Goal: Task Accomplishment & Management: Complete application form

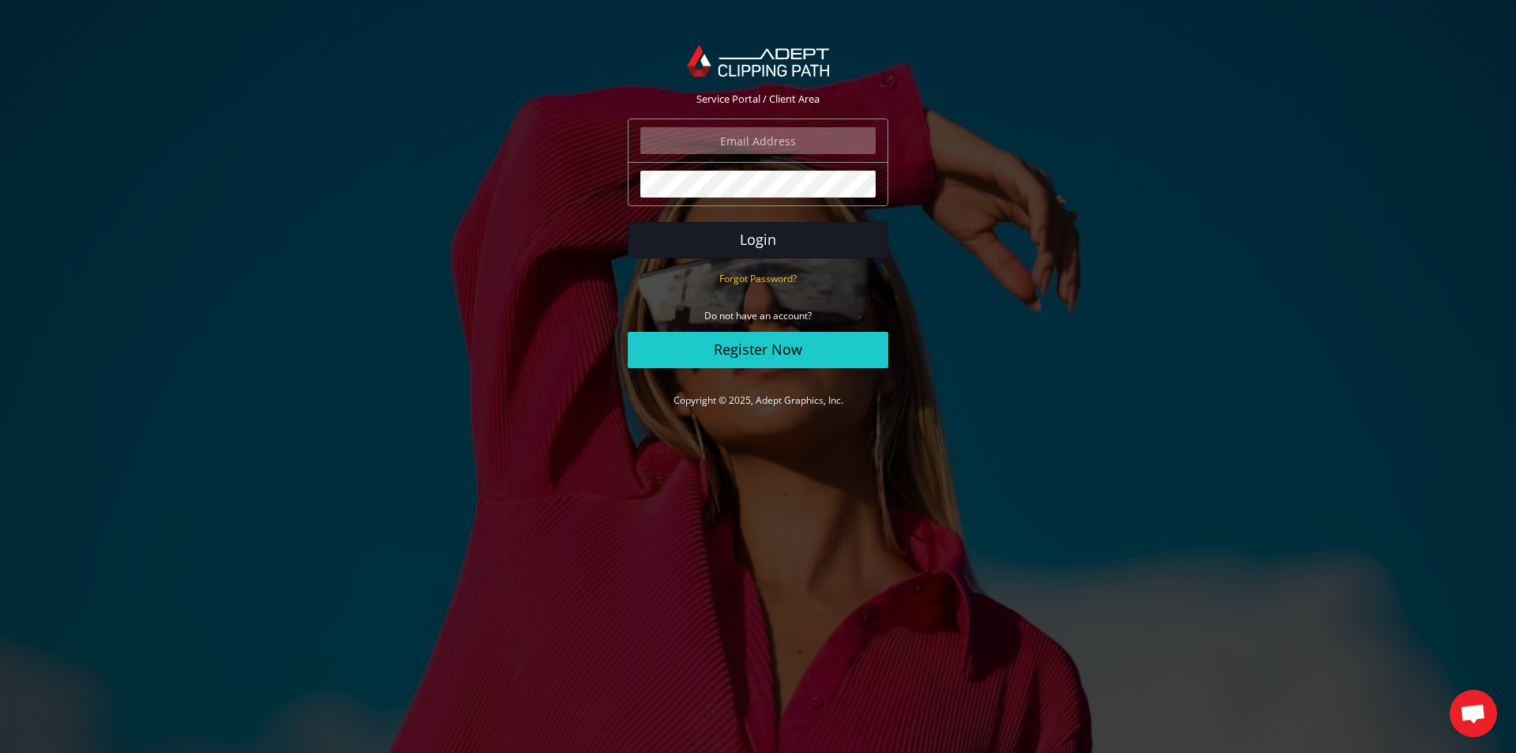
type input "angelo@eurotapis.be"
click at [756, 247] on button "Login" at bounding box center [758, 240] width 261 height 36
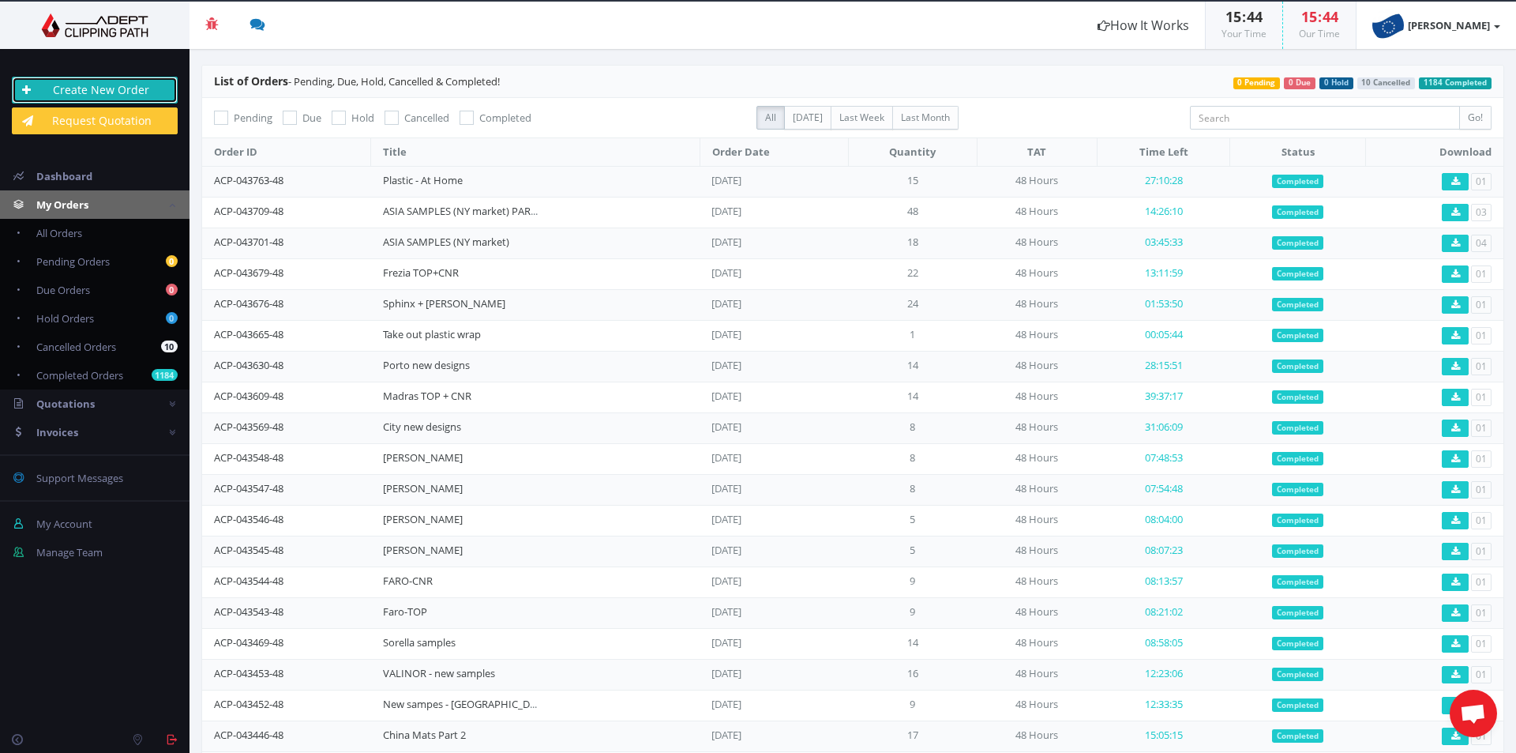
click at [48, 95] on link "Create New Order" at bounding box center [95, 90] width 166 height 27
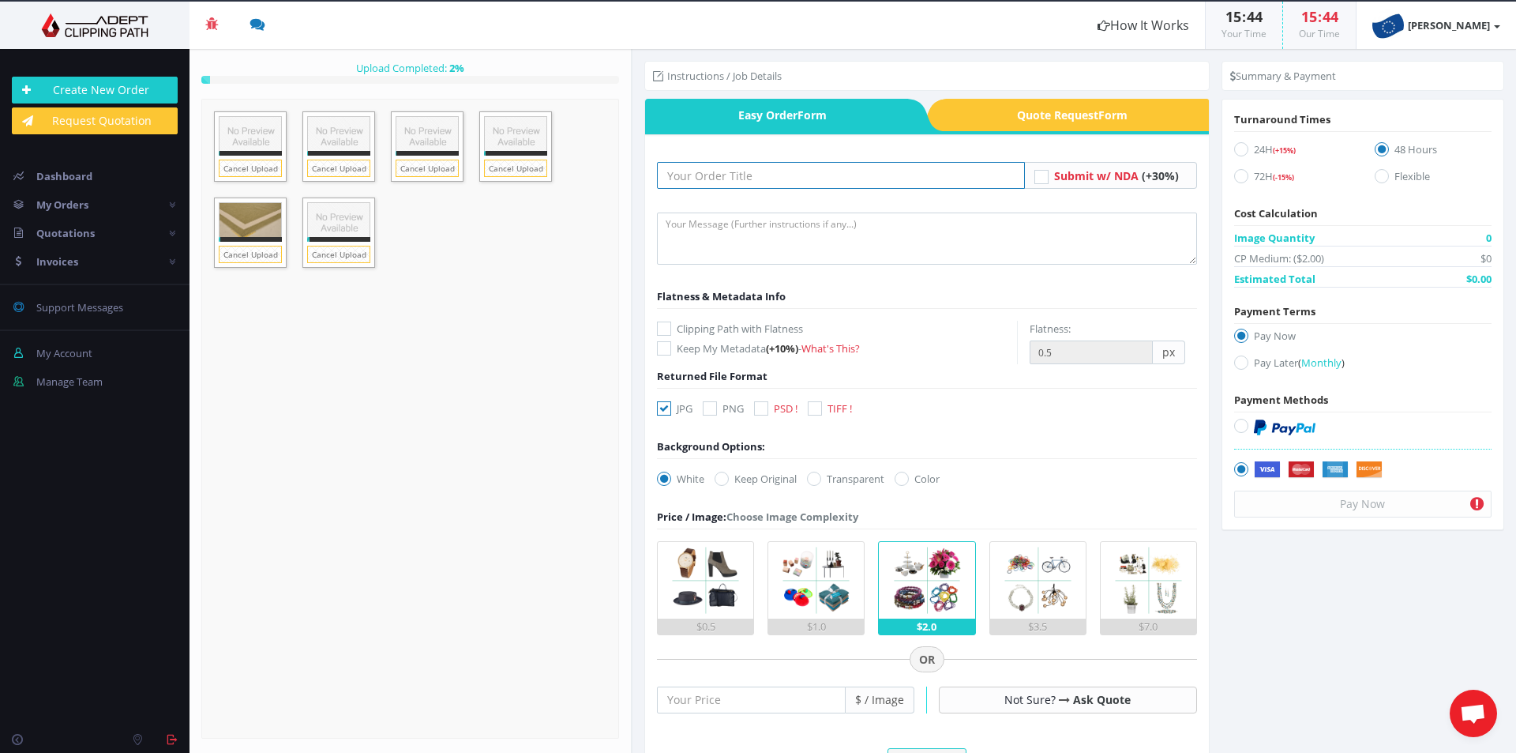
click at [735, 170] on input "text" at bounding box center [841, 175] width 368 height 27
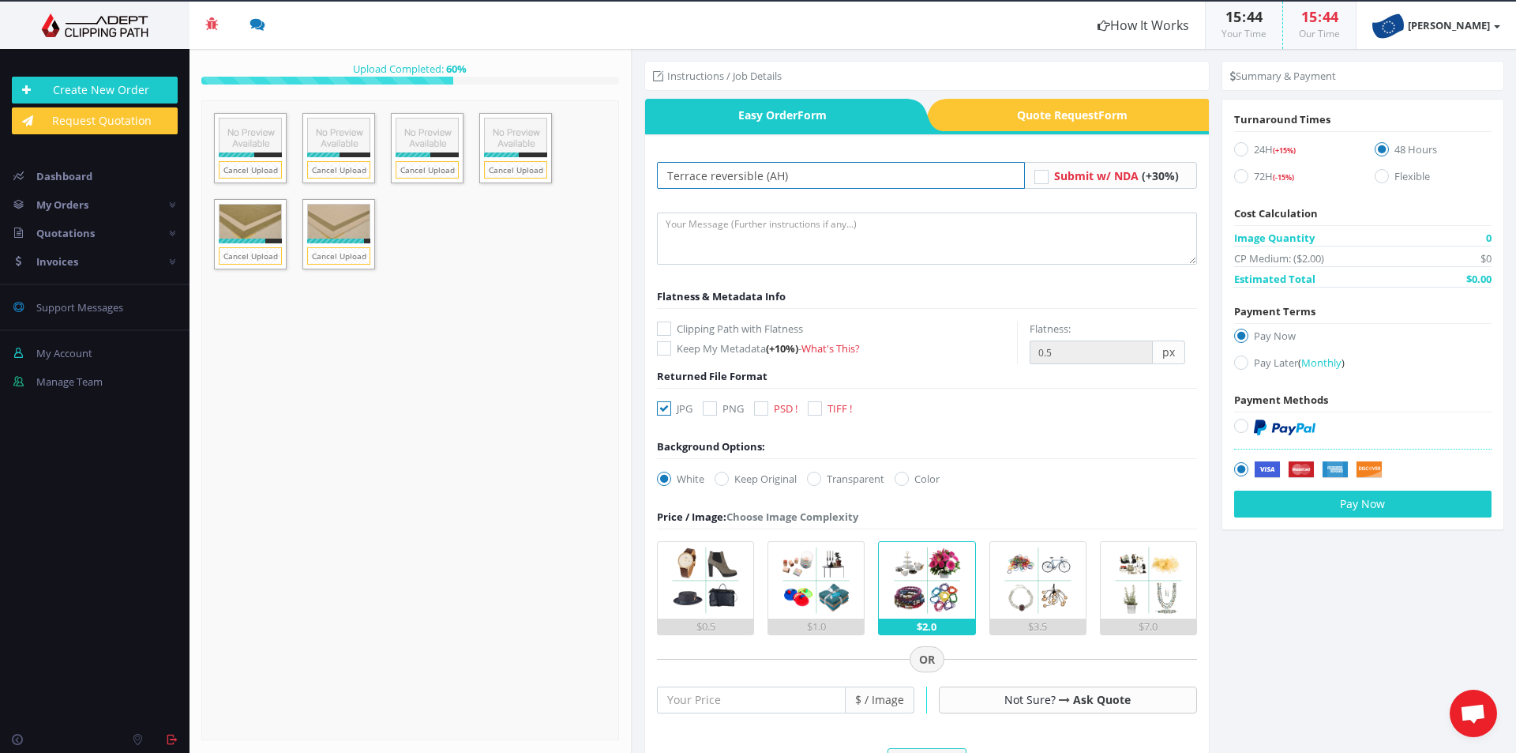
type input "Terrace reversible (AH)"
click at [866, 205] on form "Terrace reversible (AH) Submit w/ NDA (+30%) Flatness & Metadata Info -" at bounding box center [927, 637] width 540 height 951
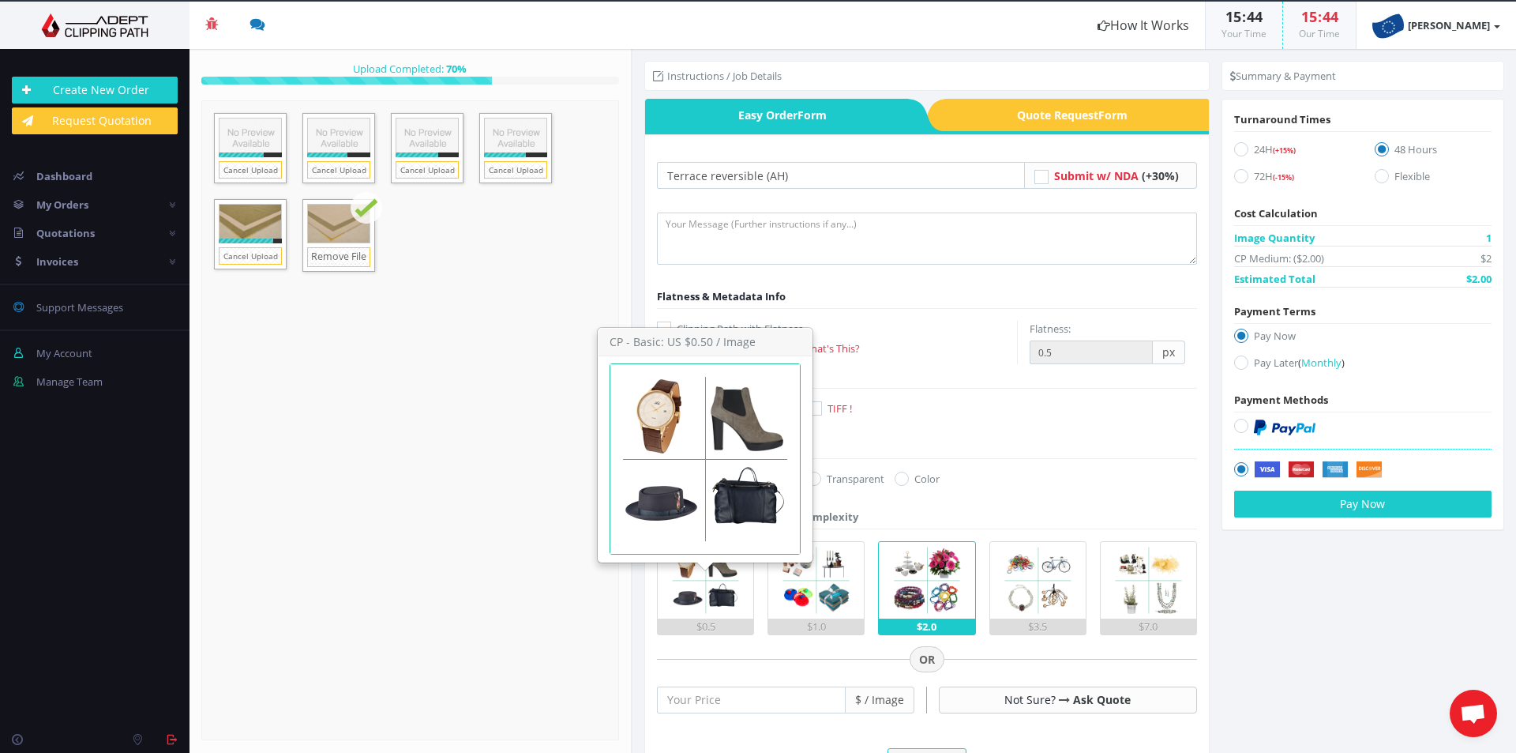
click at [715, 613] on img at bounding box center [705, 580] width 77 height 77
click at [0, 0] on input "$0.5" at bounding box center [0, 0] width 0 height 0
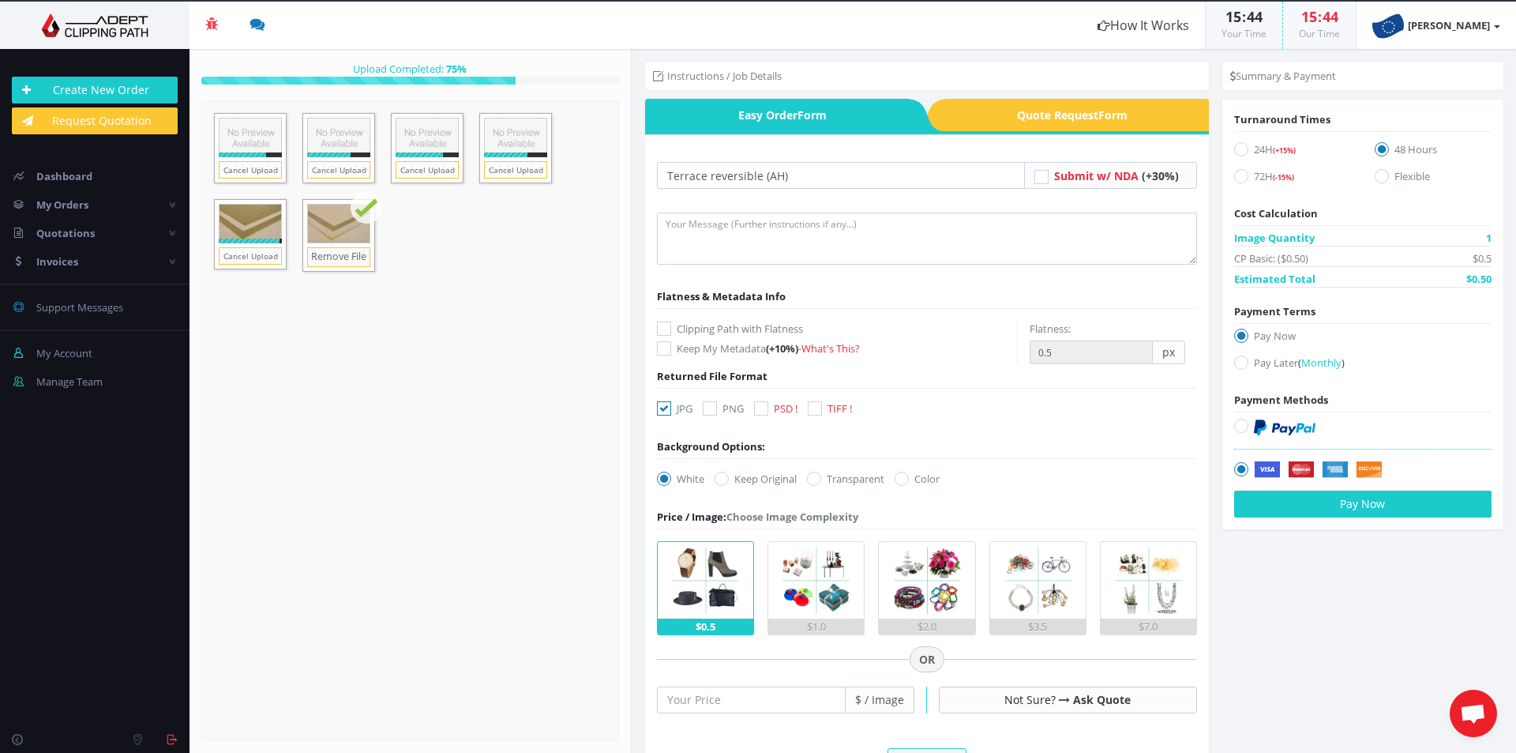
click at [1260, 360] on label "Pay Later ( Monthly )" at bounding box center [1362, 365] width 257 height 21
click at [1249, 360] on input "Pay Later ( Monthly )" at bounding box center [1243, 363] width 10 height 10
radio input "true"
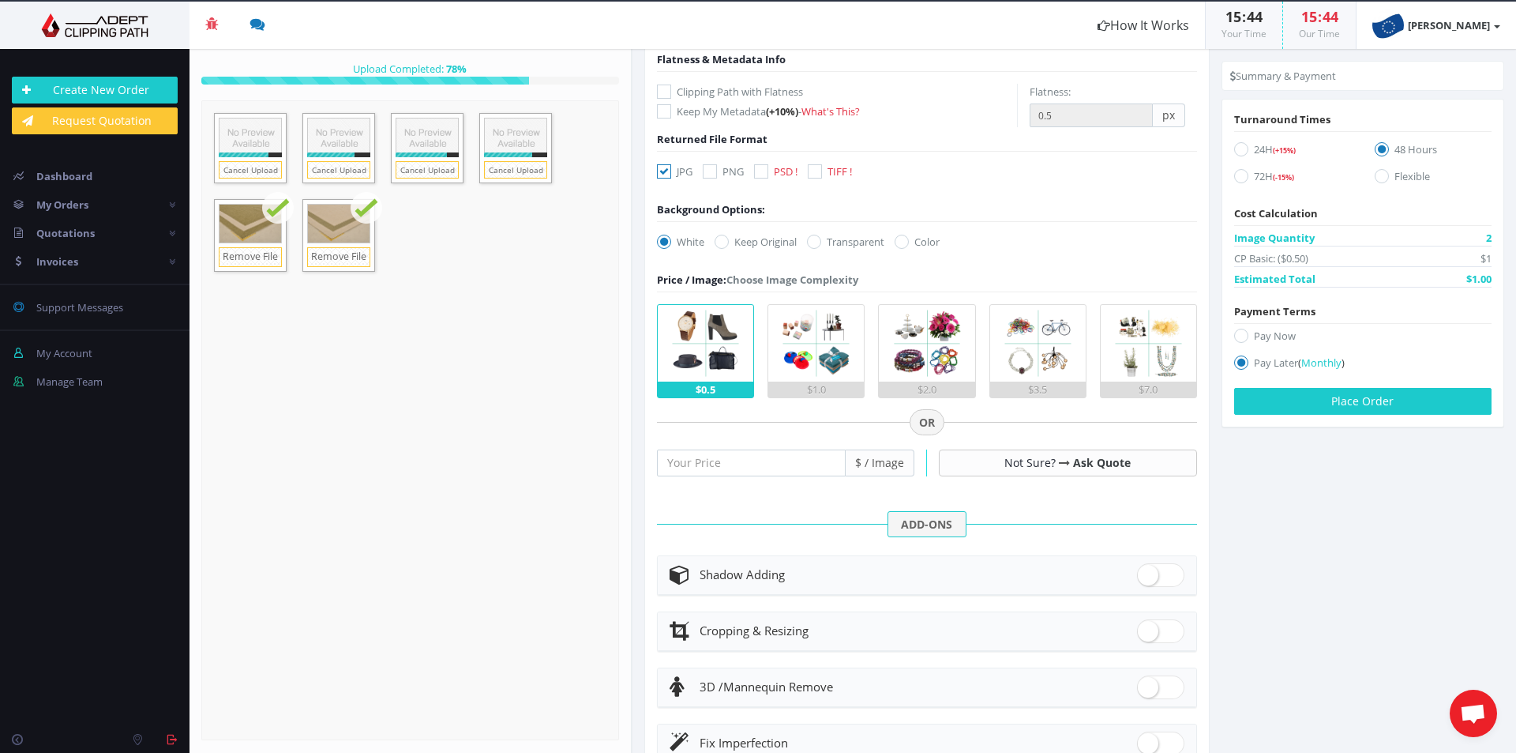
scroll to position [316, 0]
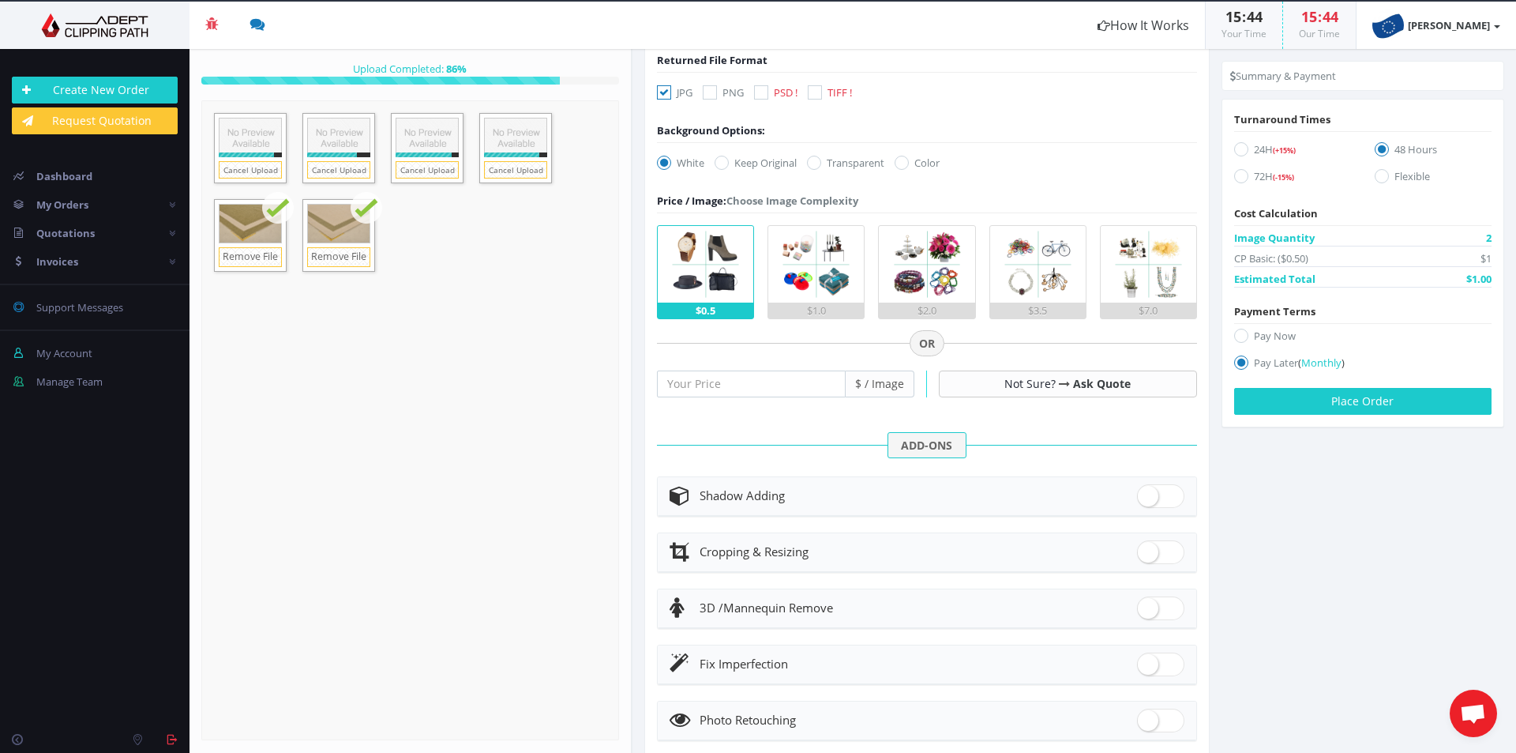
click at [1148, 649] on header "Fix Imperfection" at bounding box center [927, 664] width 539 height 39
click at [1146, 666] on span at bounding box center [1160, 664] width 47 height 24
click at [1146, 666] on input "checkbox" at bounding box center [1142, 661] width 10 height 10
checkbox input "true"
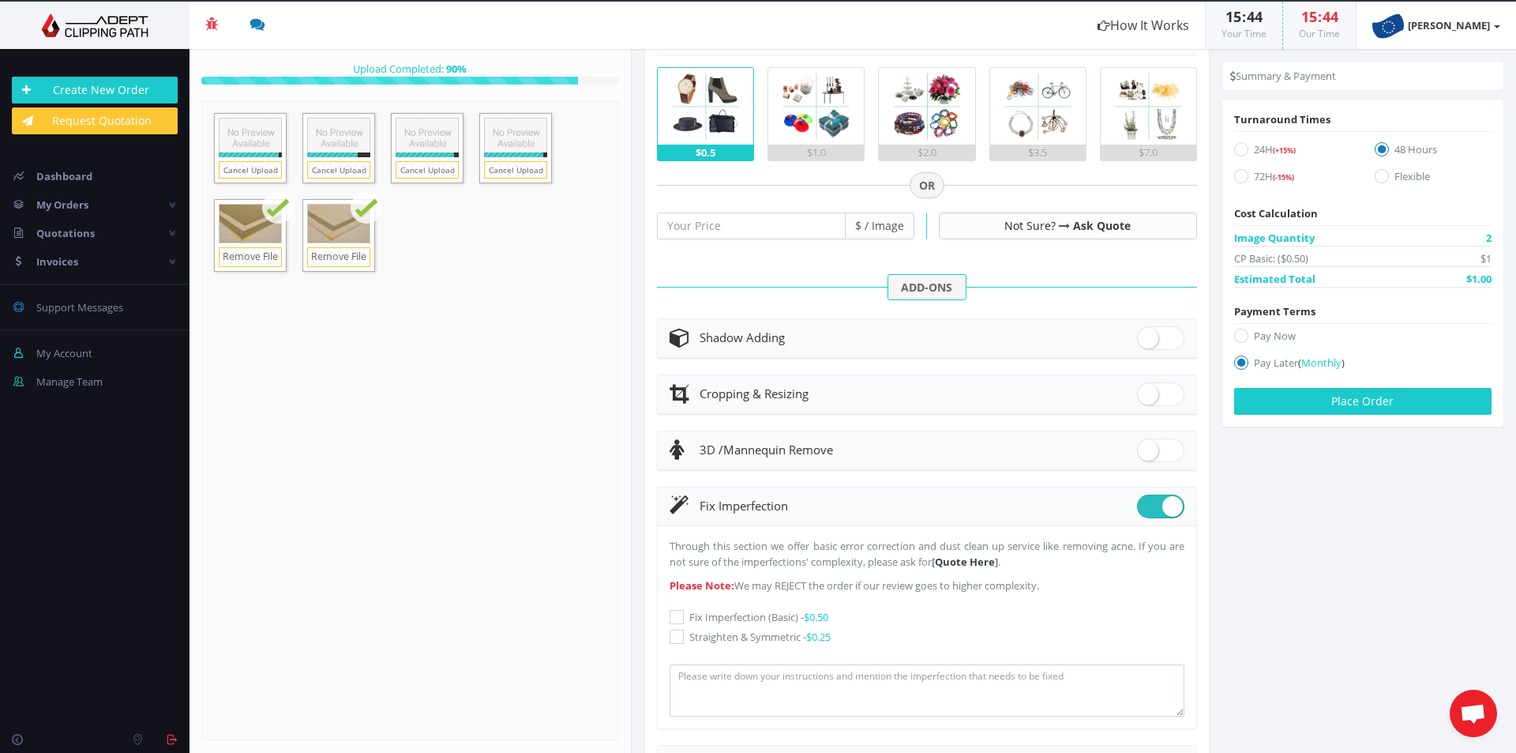
scroll to position [553, 0]
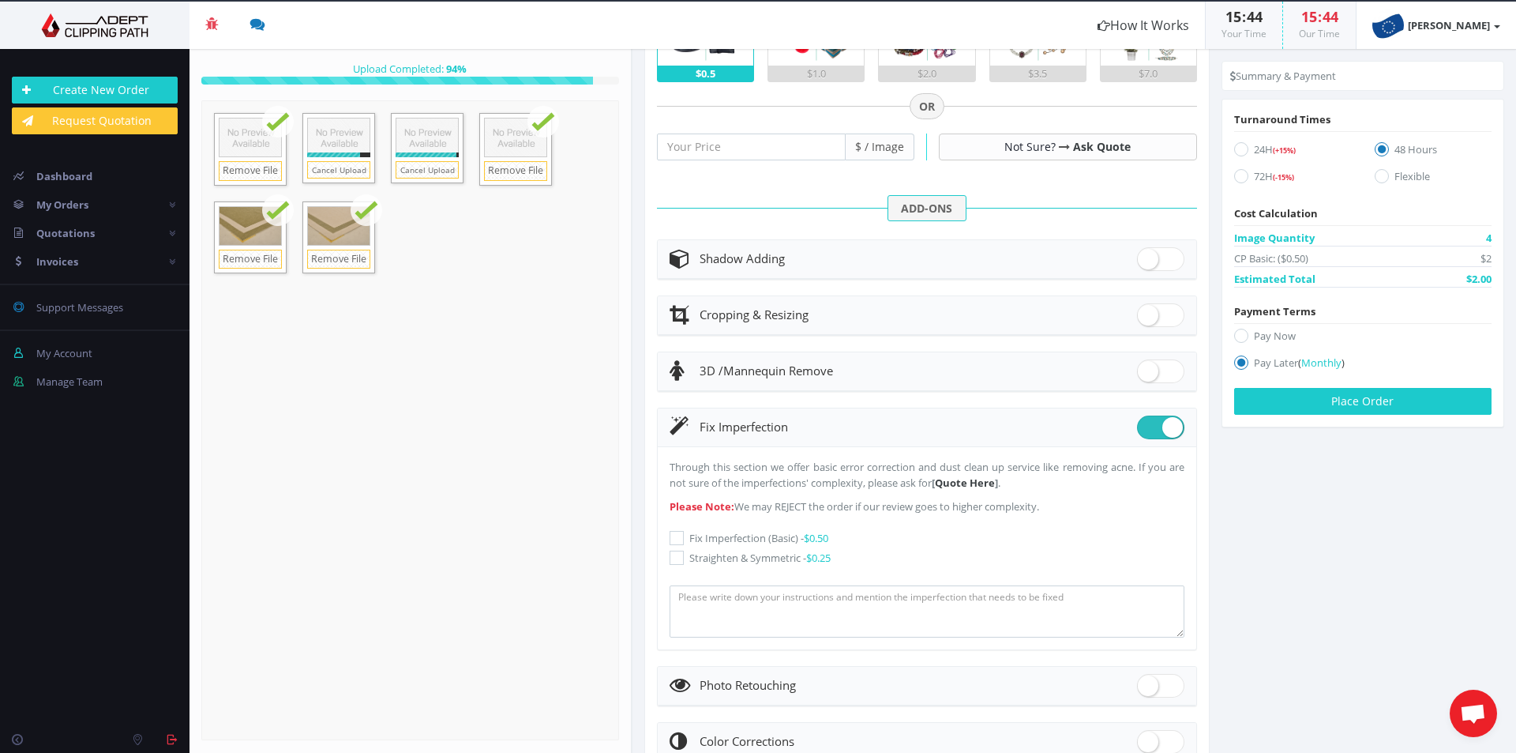
click at [685, 535] on label "Fix Imperfection (Basic) - $0.50" at bounding box center [927, 538] width 515 height 16
click at [684, 535] on input "Fix Imperfection (Basic) - $0.50" at bounding box center [679, 538] width 10 height 10
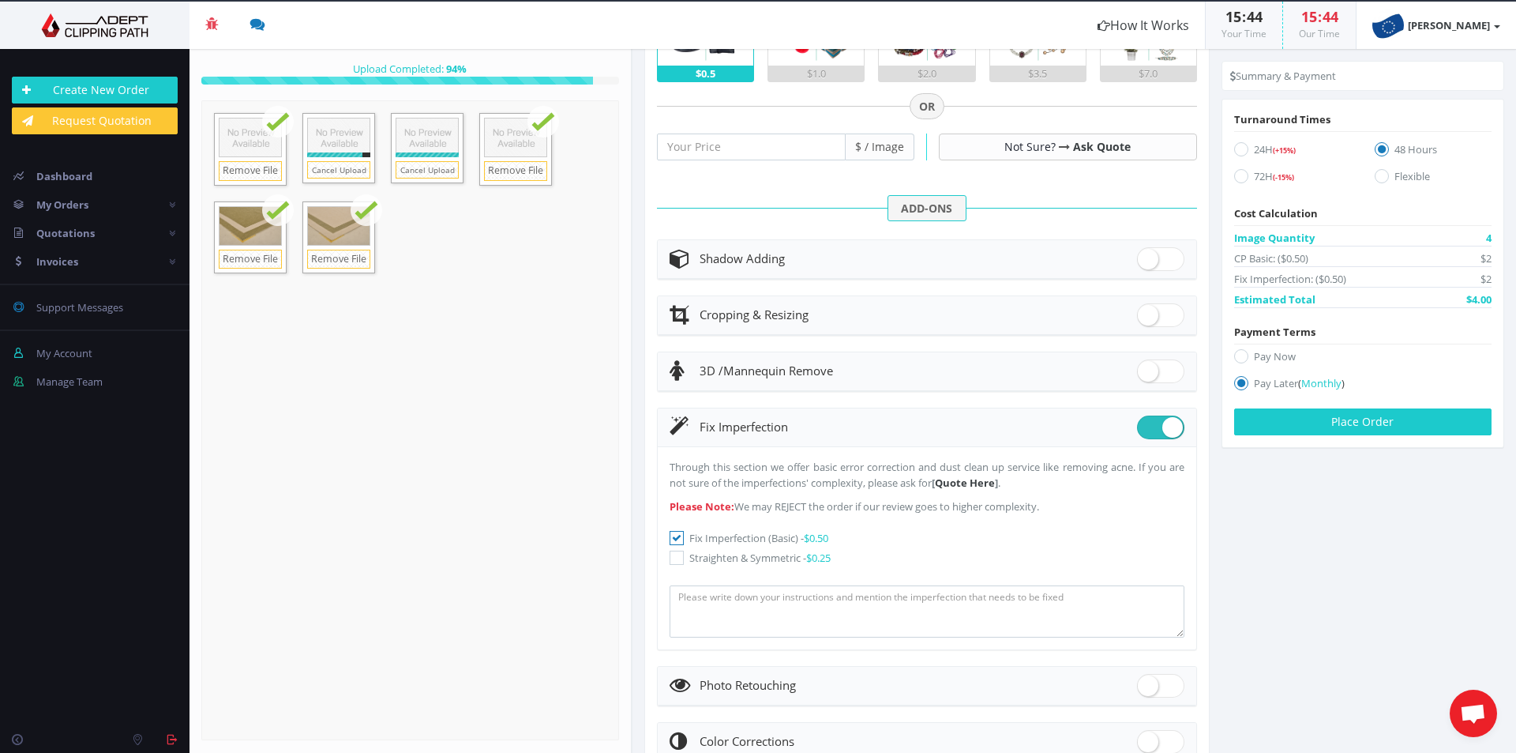
click at [683, 539] on icon at bounding box center [677, 538] width 14 height 14
click at [683, 539] on input "Fix Imperfection (Basic) - $0.50" at bounding box center [679, 538] width 10 height 10
checkbox input "false"
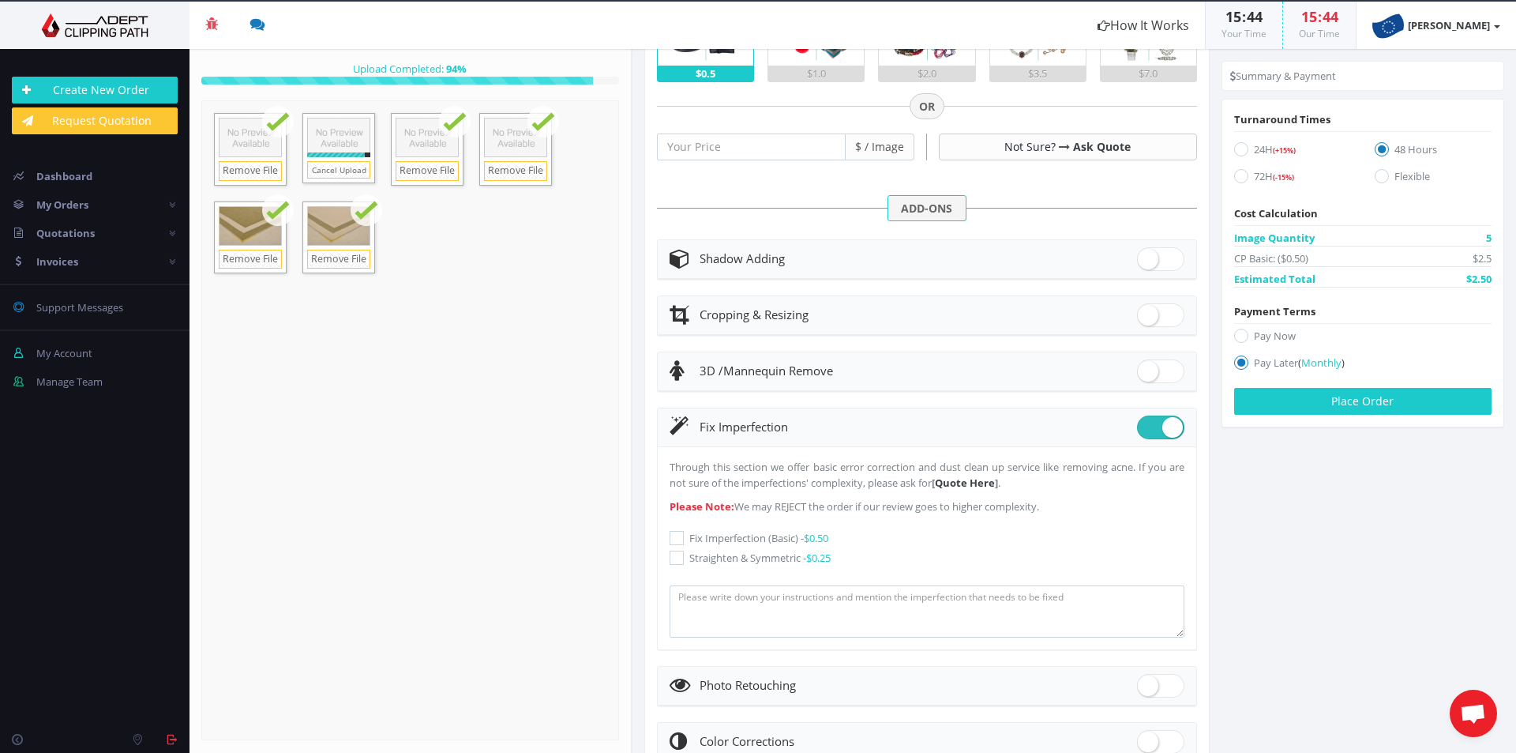
click at [678, 557] on icon at bounding box center [677, 557] width 14 height 14
click at [678, 557] on input "Straighten & Symmetric - $0.25" at bounding box center [679, 558] width 10 height 10
checkbox input "true"
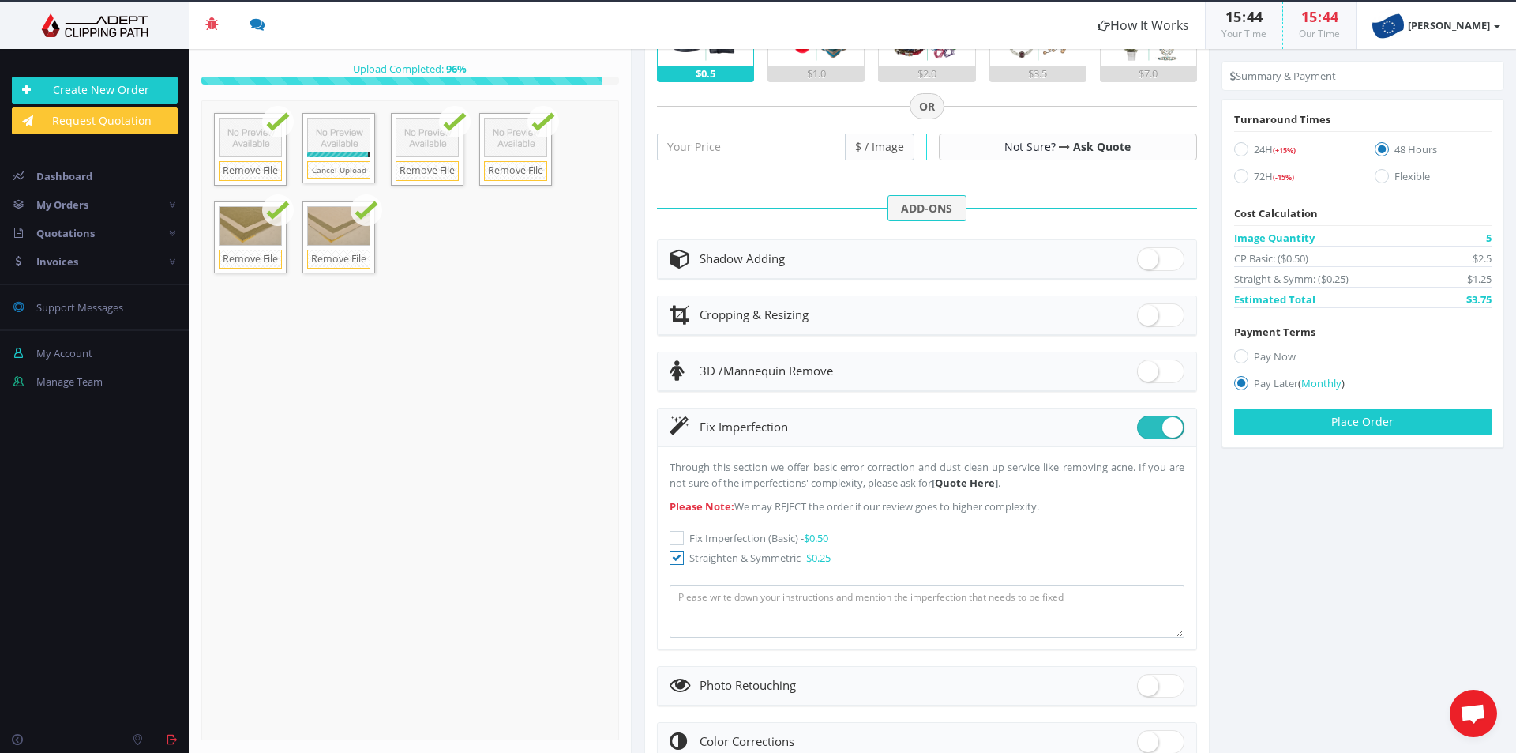
scroll to position [0, 0]
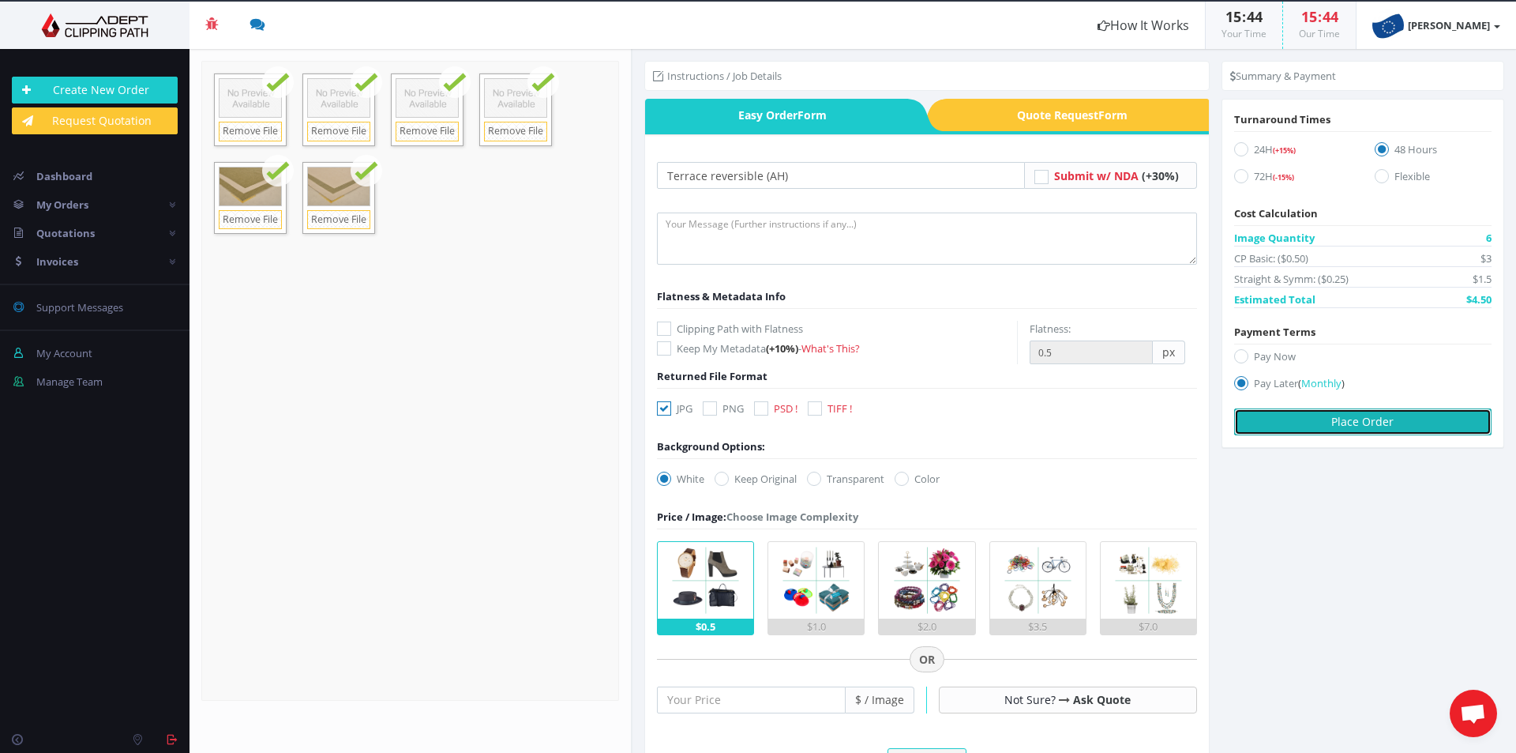
click at [1439, 418] on button "Place Order" at bounding box center [1362, 421] width 257 height 27
